Goal: Check status: Check status

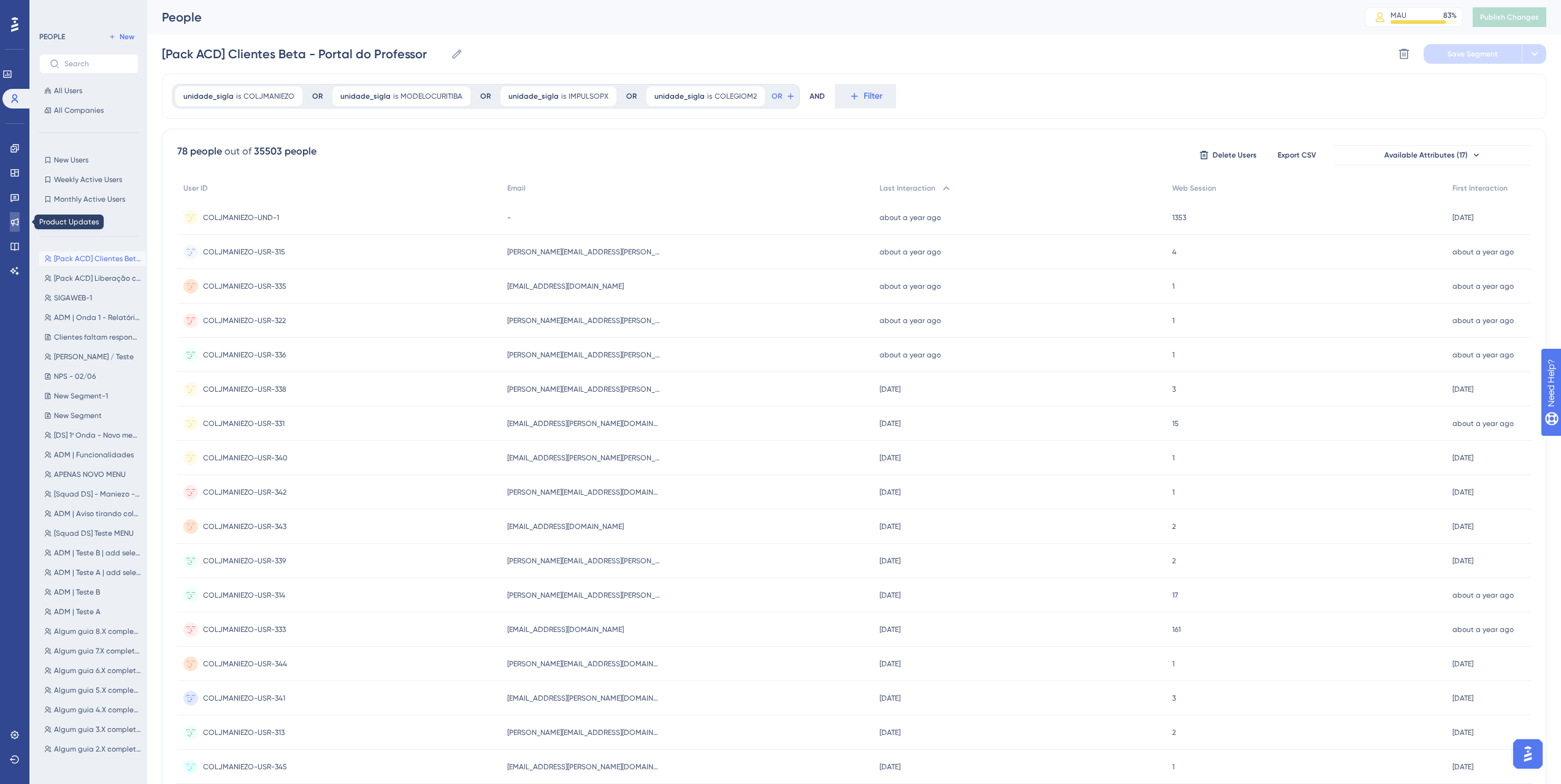
click at [16, 219] on icon at bounding box center [15, 222] width 8 height 8
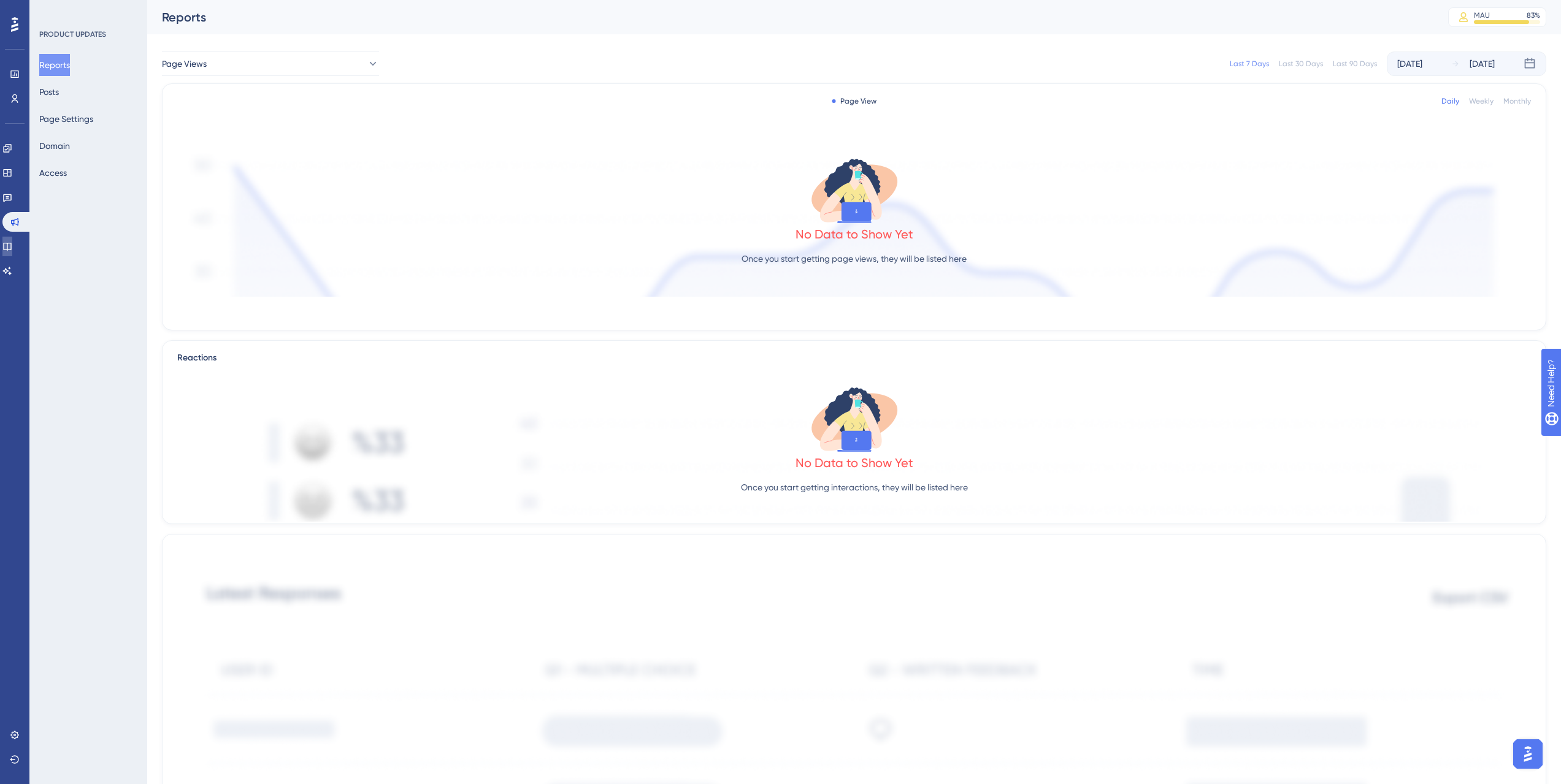
click at [12, 237] on link at bounding box center [7, 247] width 10 height 20
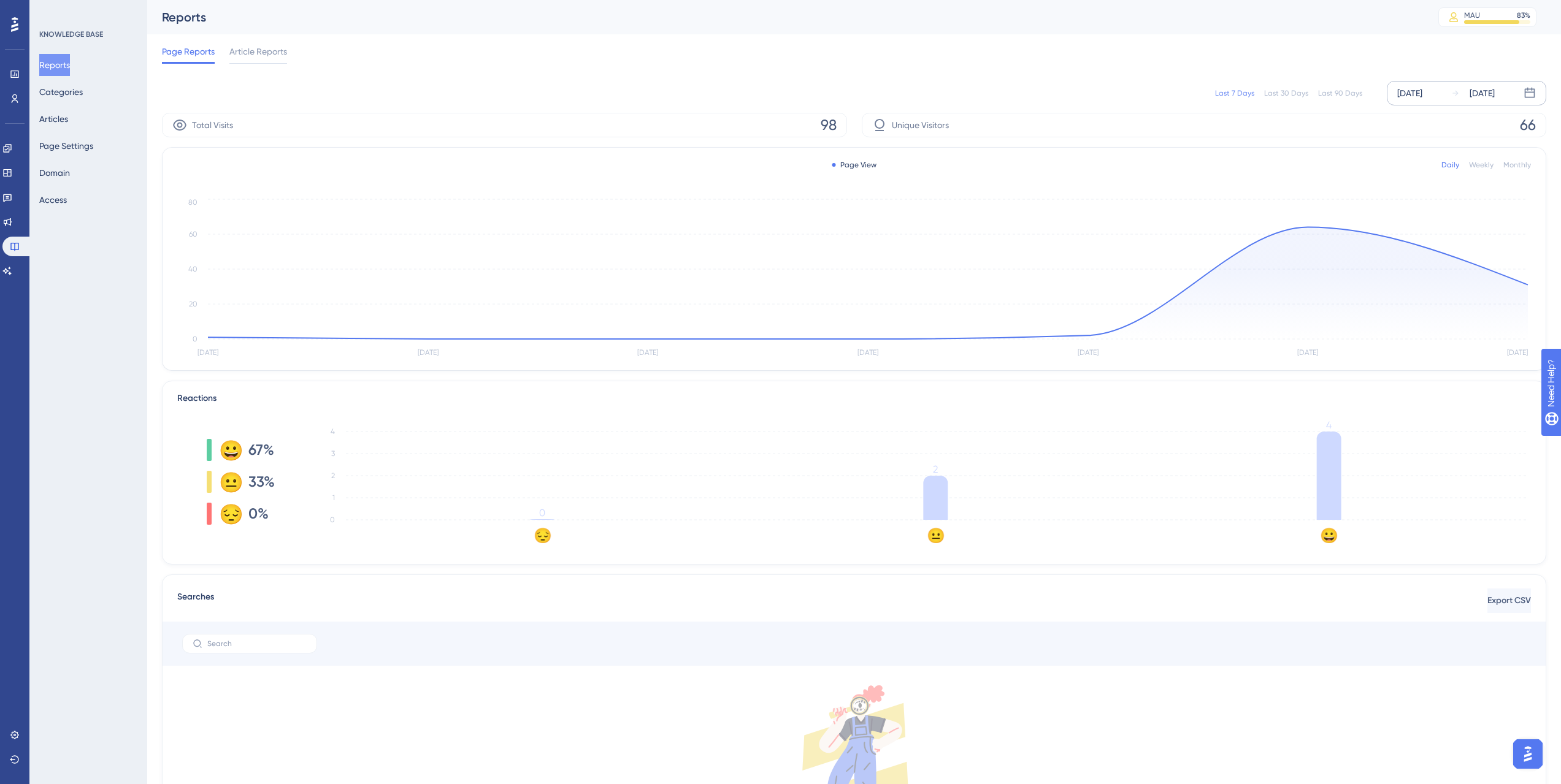
click at [927, 87] on div "[DATE]" at bounding box center [1410, 93] width 25 height 15
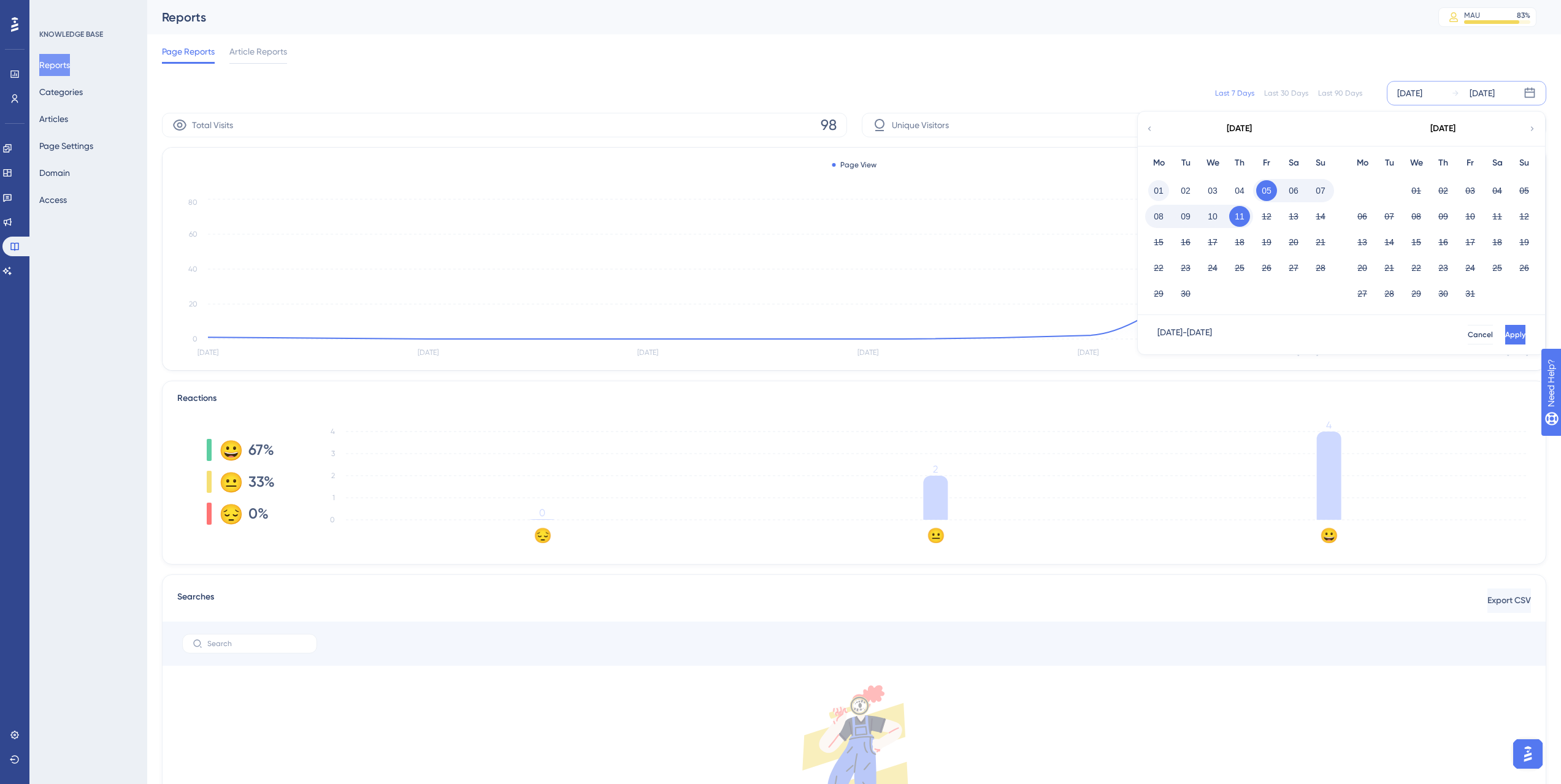
click at [927, 187] on button "01" at bounding box center [1158, 190] width 21 height 21
click at [927, 327] on button "Apply" at bounding box center [1514, 335] width 23 height 20
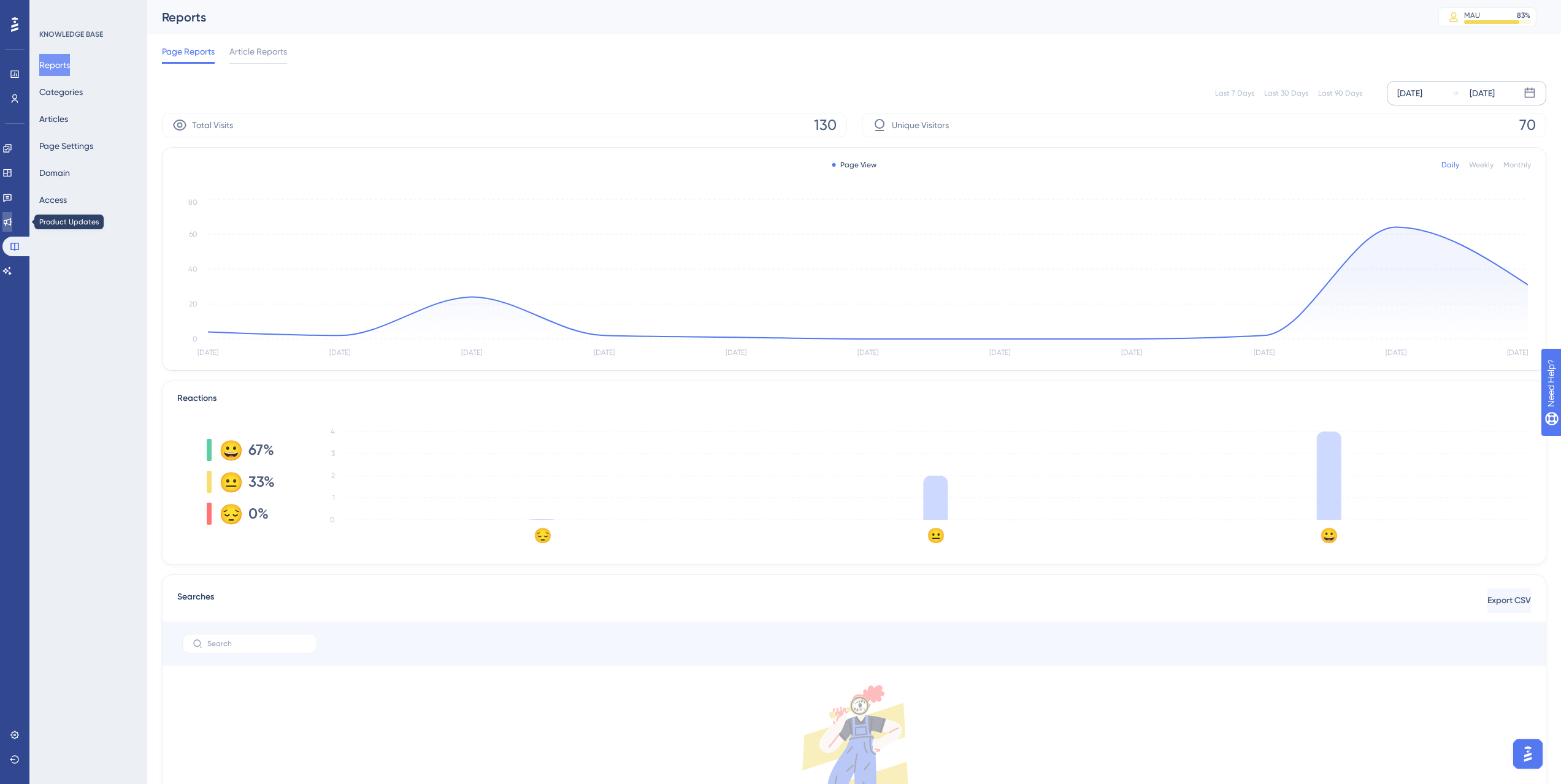
click at [10, 227] on link at bounding box center [7, 222] width 10 height 20
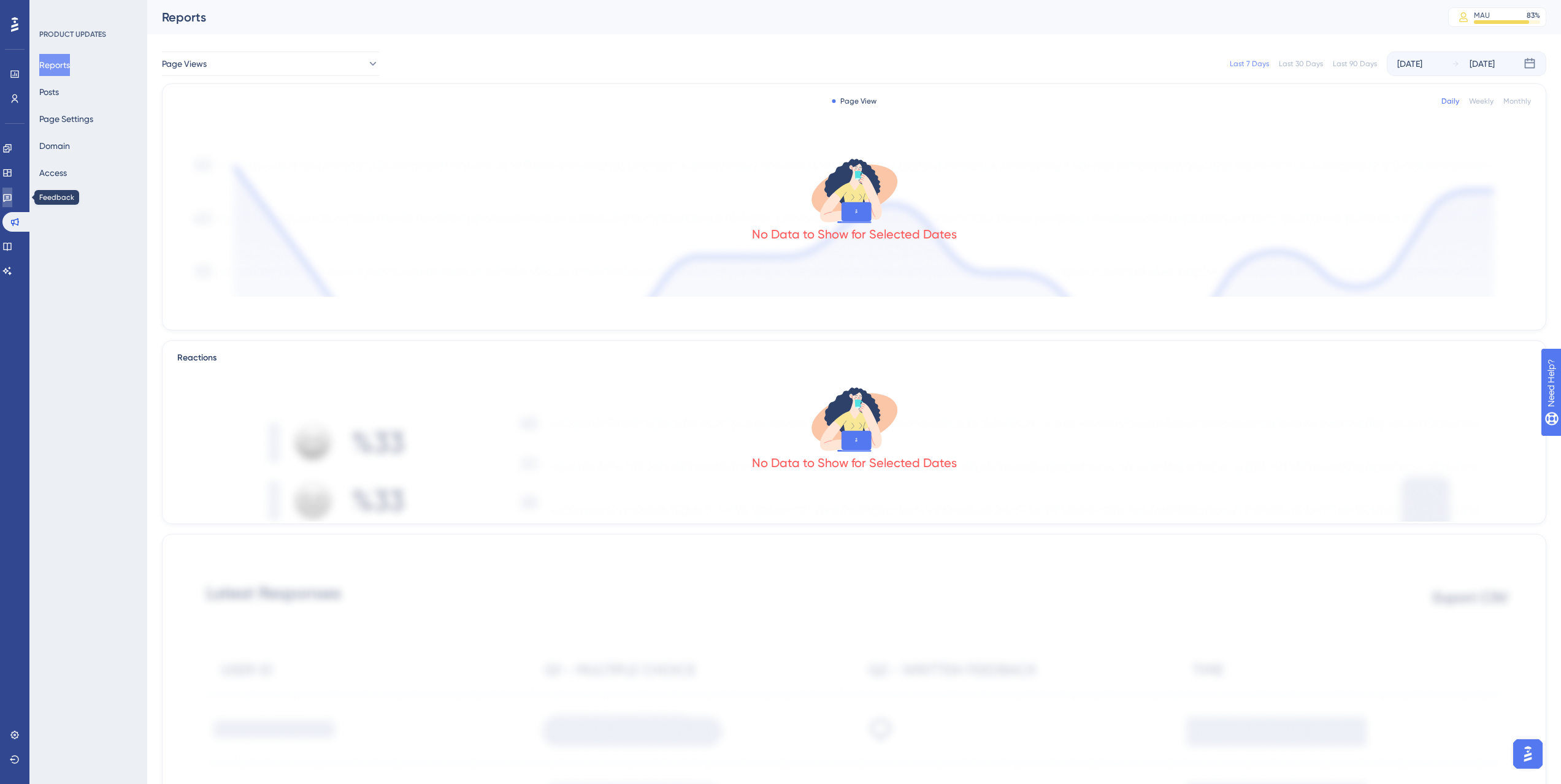
click at [12, 204] on link at bounding box center [7, 197] width 10 height 20
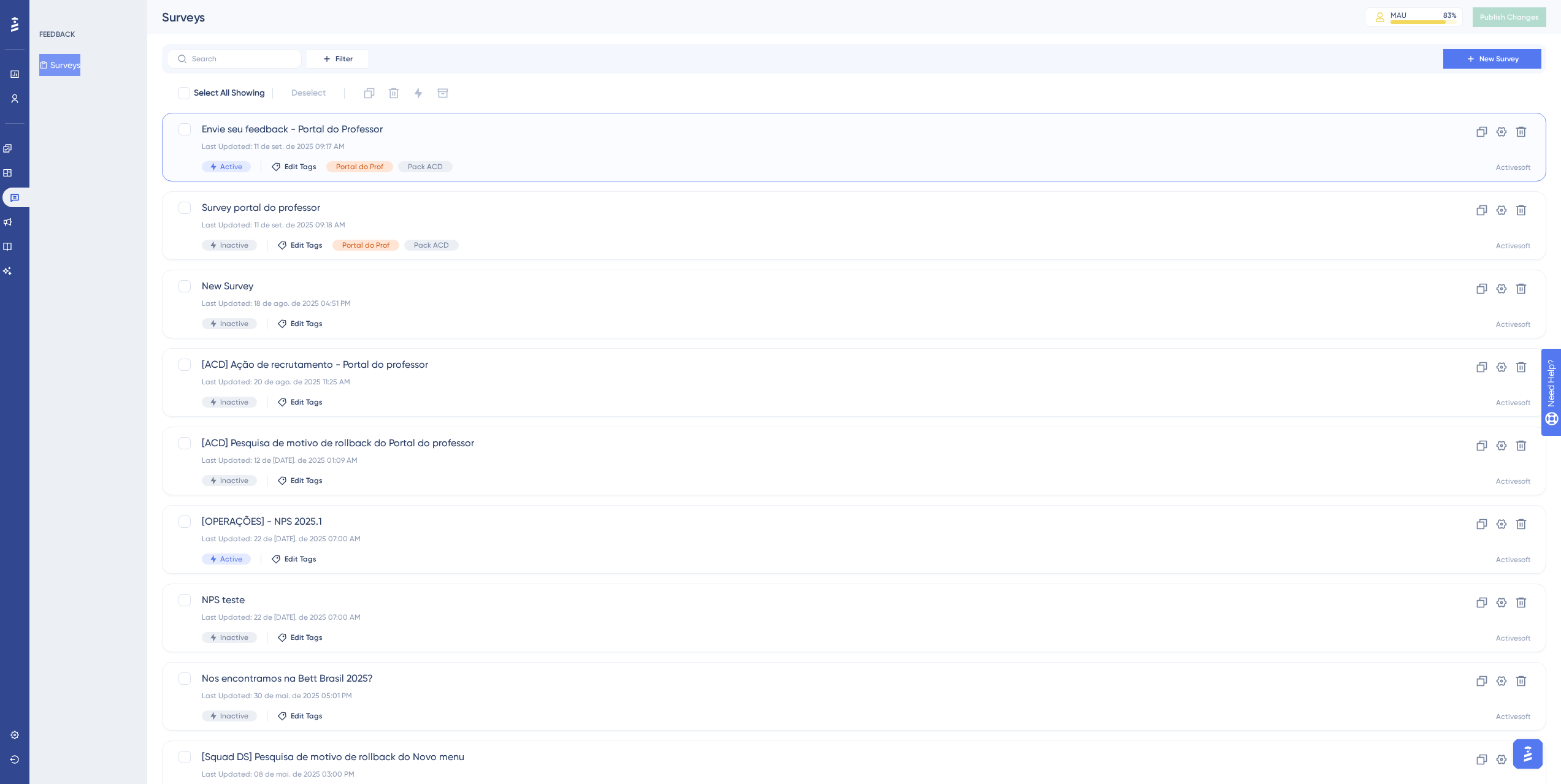
click at [485, 136] on span "Envie seu feedback - Portal do Professor" at bounding box center [804, 129] width 1206 height 15
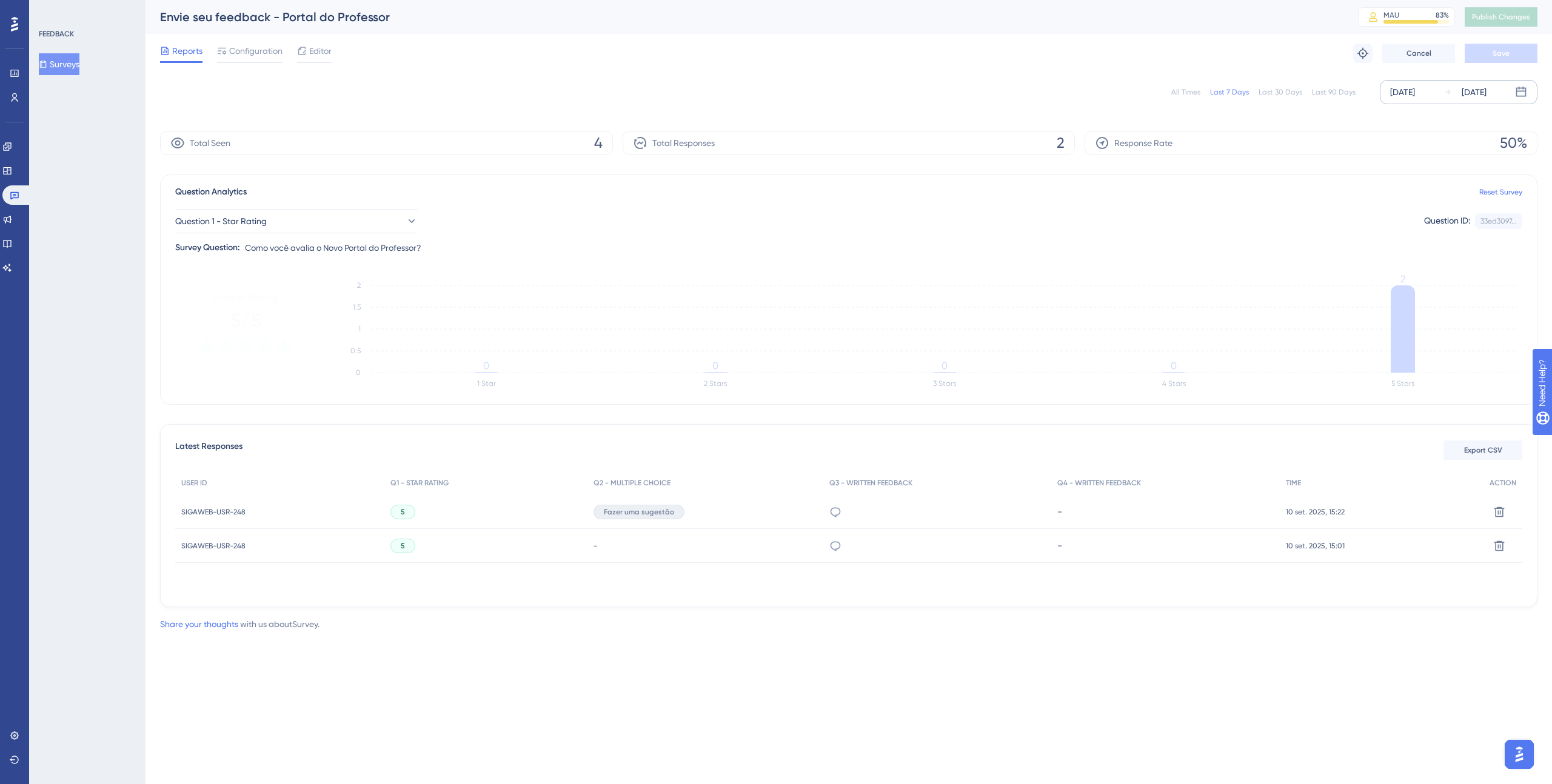
click at [916, 84] on div "[DATE] [DATE]" at bounding box center [1458, 92] width 157 height 24
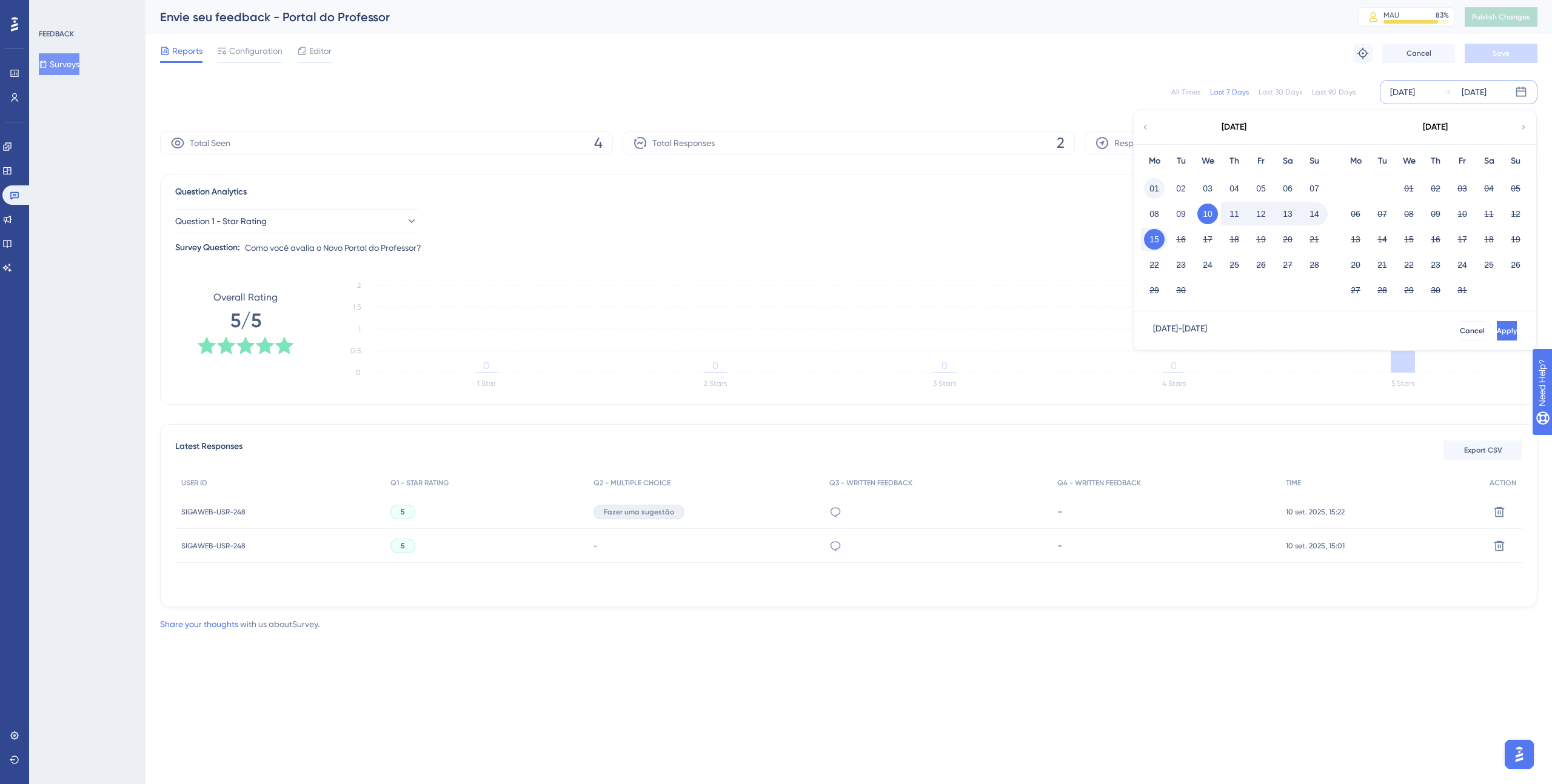
click at [916, 189] on button "01" at bounding box center [1154, 188] width 20 height 20
click at [916, 328] on button "Apply" at bounding box center [1505, 331] width 22 height 20
